Goal: Transaction & Acquisition: Purchase product/service

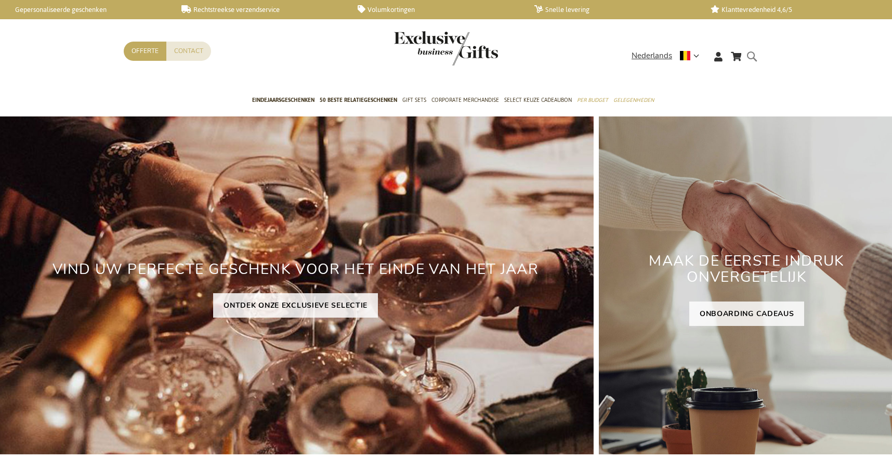
click at [754, 55] on form "Search Search" at bounding box center [754, 65] width 10 height 30
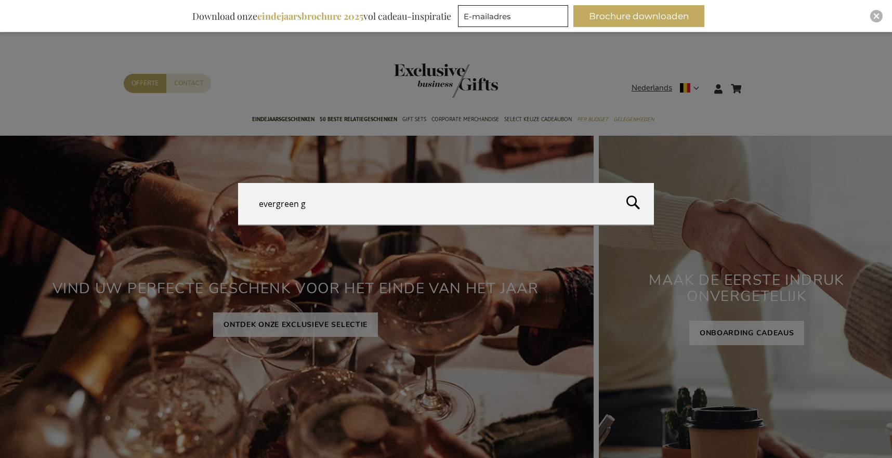
type input "evergreen go"
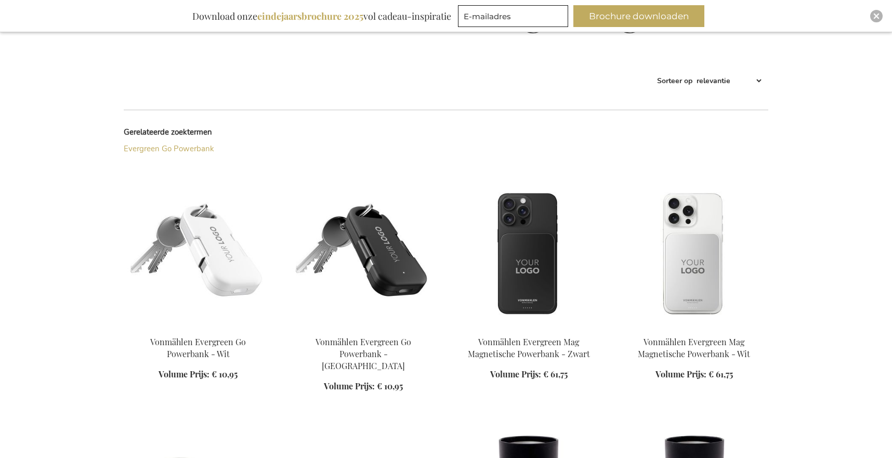
scroll to position [225, 0]
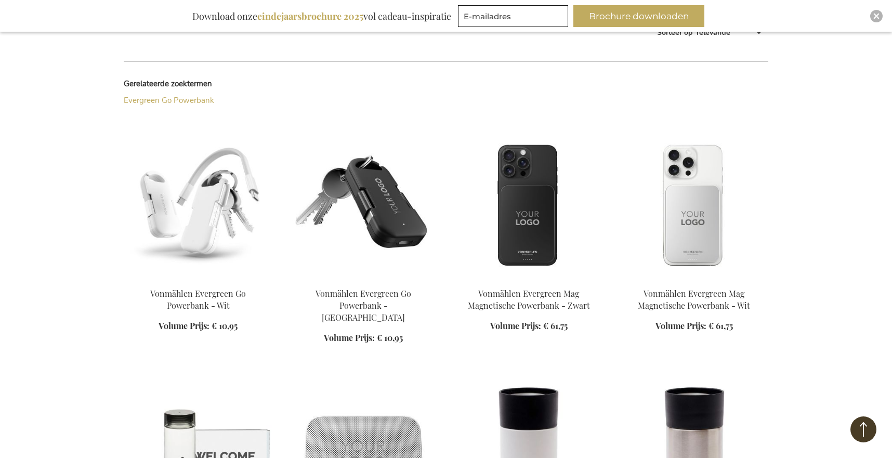
click at [231, 210] on img at bounding box center [198, 207] width 149 height 146
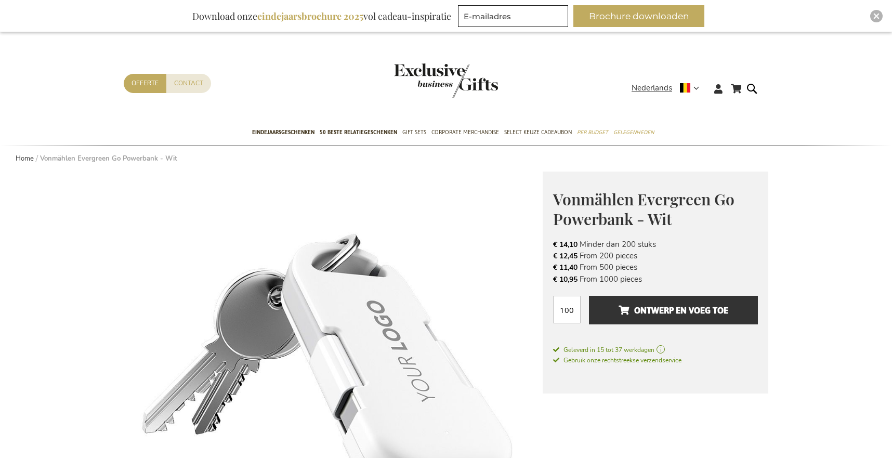
scroll to position [2, 0]
